Goal: Information Seeking & Learning: Learn about a topic

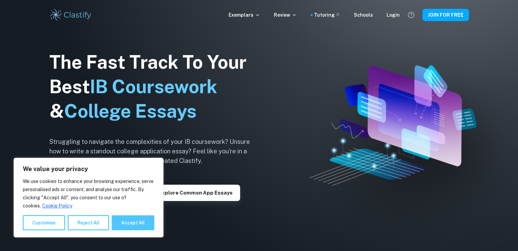
click at [118, 227] on button "Accept All" at bounding box center [133, 223] width 43 height 15
checkbox input "true"
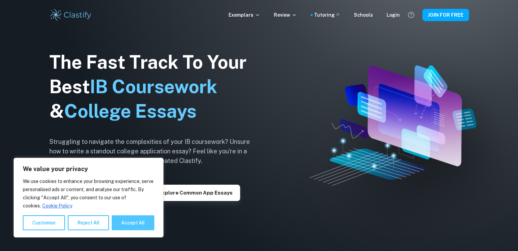
checkbox input "true"
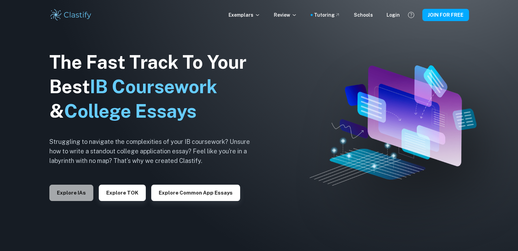
click at [77, 189] on button "Explore IAs" at bounding box center [71, 193] width 44 height 16
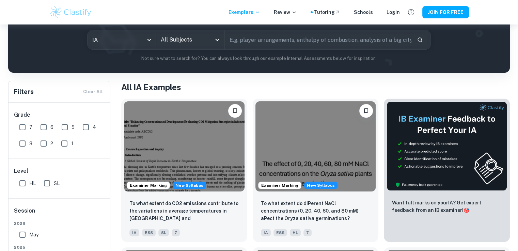
scroll to position [130, 0]
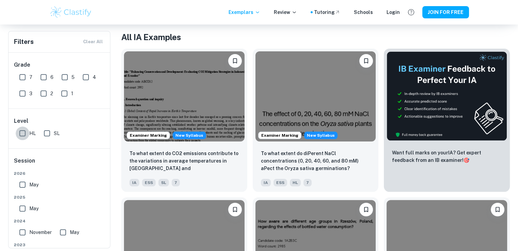
click at [23, 134] on input "HL" at bounding box center [23, 134] width 14 height 14
checkbox input "true"
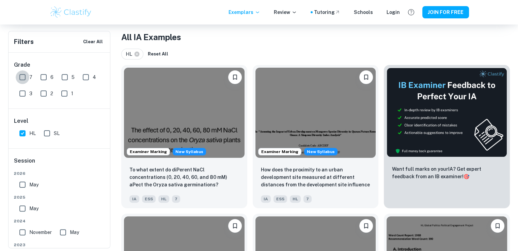
click at [24, 80] on input "7" at bounding box center [23, 78] width 14 height 14
checkbox input "true"
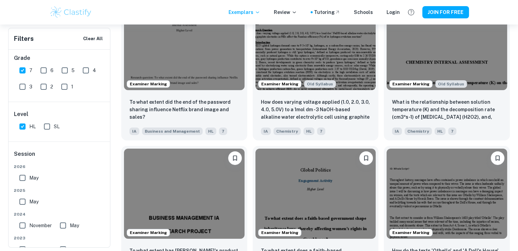
scroll to position [2288, 0]
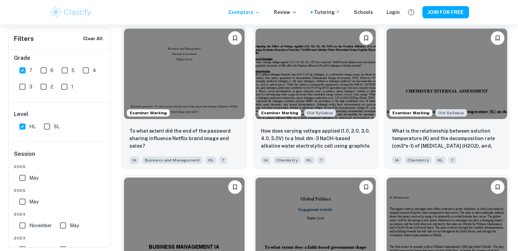
click at [72, 16] on img at bounding box center [70, 12] width 43 height 14
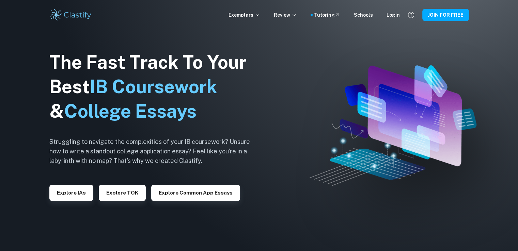
click at [77, 203] on div "The Fast Track To Your Best IB Coursework & College Essays Struggling to naviga…" at bounding box center [154, 125] width 211 height 233
click at [76, 195] on button "Explore IAs" at bounding box center [71, 193] width 44 height 16
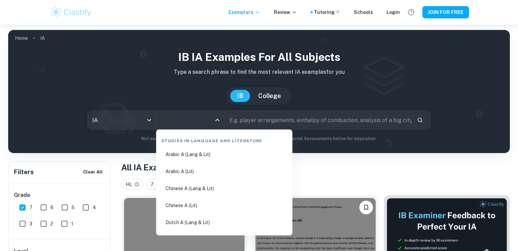
click at [192, 119] on input "All Subjects" at bounding box center [185, 120] width 52 height 13
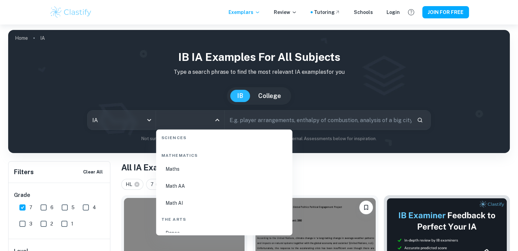
scroll to position [1161, 0]
click at [187, 203] on li "Math AI" at bounding box center [224, 204] width 131 height 16
type input "Math AI"
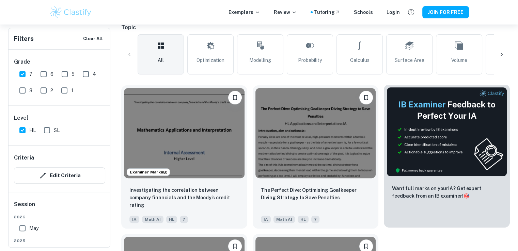
scroll to position [172, 0]
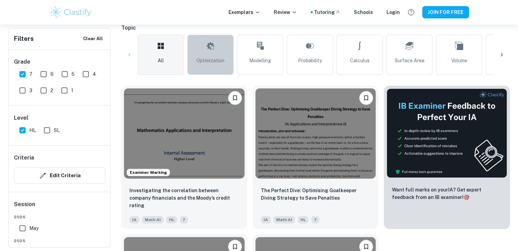
click at [206, 61] on span "Optimization" at bounding box center [211, 60] width 28 height 7
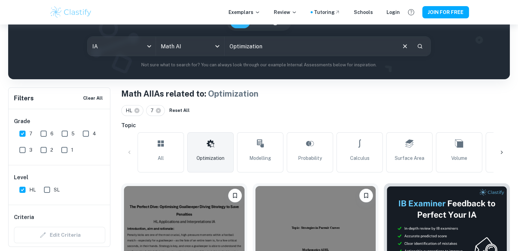
scroll to position [70, 0]
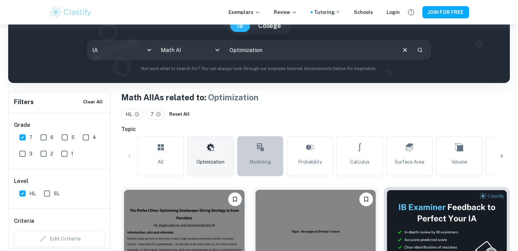
click at [267, 157] on link "Modelling" at bounding box center [260, 156] width 46 height 40
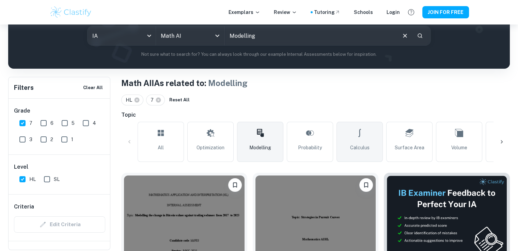
scroll to position [84, 0]
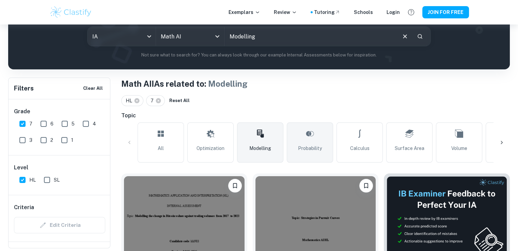
click at [318, 145] on span "Probability" at bounding box center [310, 148] width 24 height 7
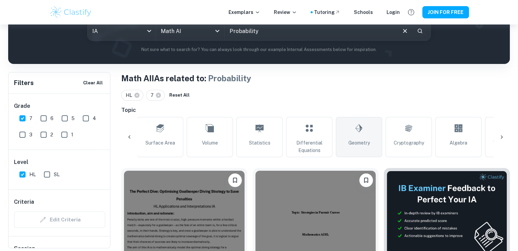
scroll to position [0, 252]
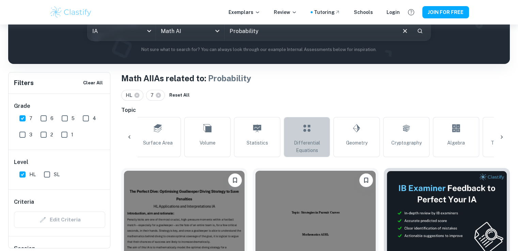
click at [299, 146] on span "Differential Equations" at bounding box center [307, 146] width 40 height 15
type input "Differential Equations"
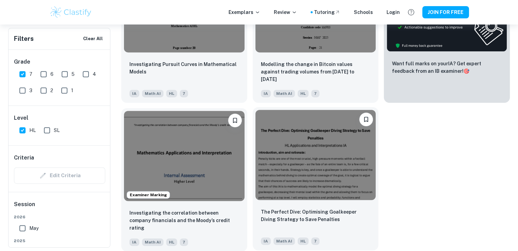
scroll to position [299, 0]
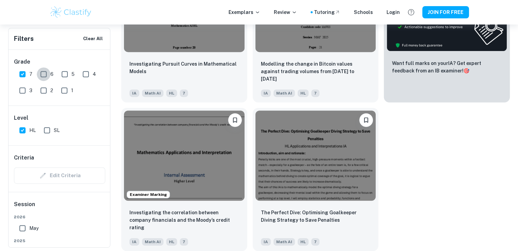
click at [45, 73] on input "6" at bounding box center [44, 74] width 14 height 14
checkbox input "true"
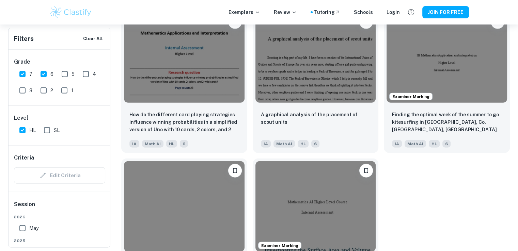
scroll to position [1641, 0]
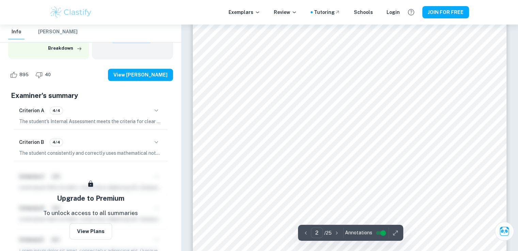
scroll to position [573, 0]
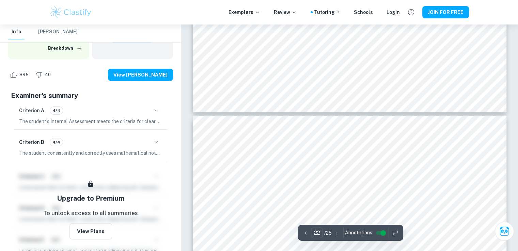
type input "23"
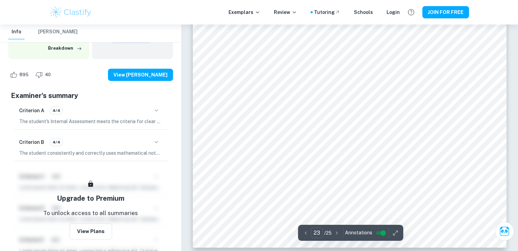
scroll to position [10321, 0]
